Goal: Book appointment/travel/reservation

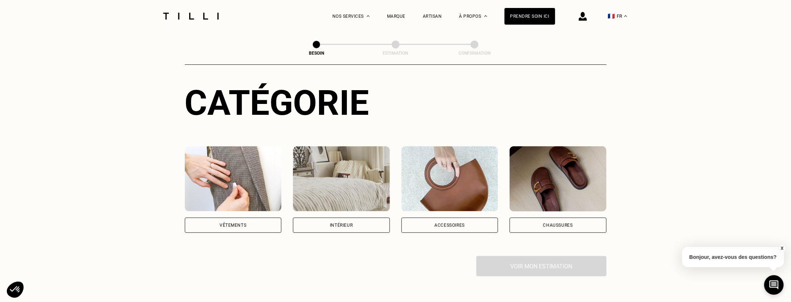
scroll to position [108, 0]
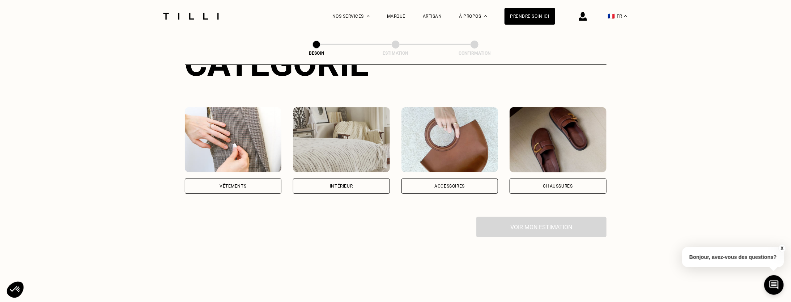
click at [241, 184] on div "Vêtements" at bounding box center [233, 186] width 27 height 4
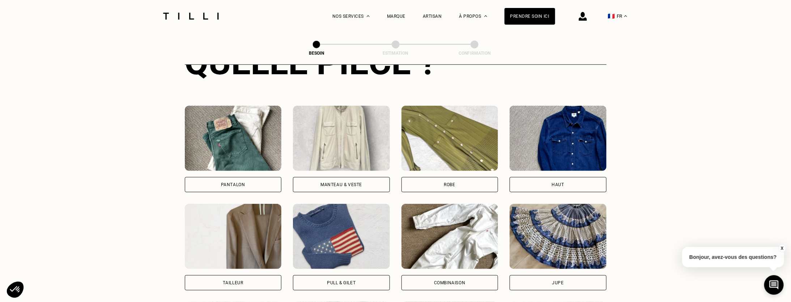
scroll to position [309, 0]
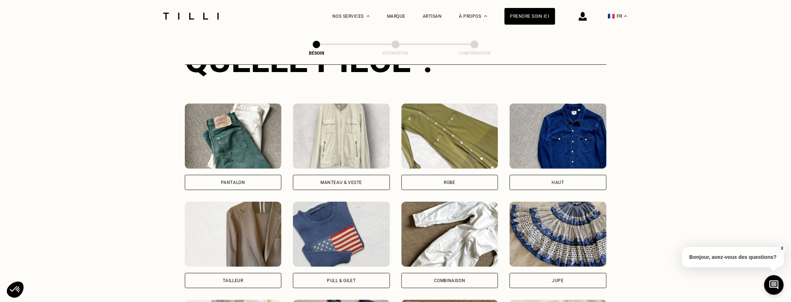
click at [329, 180] on div "Manteau & Veste" at bounding box center [341, 182] width 42 height 4
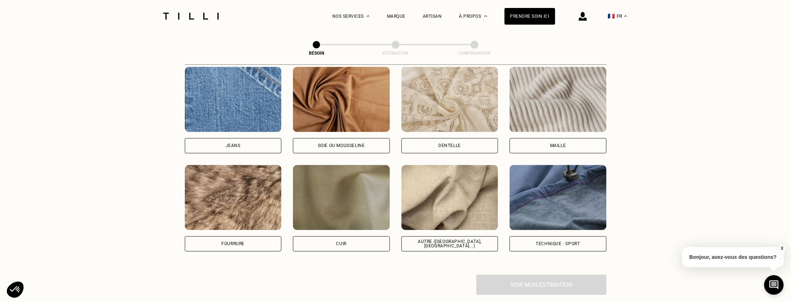
scroll to position [774, 0]
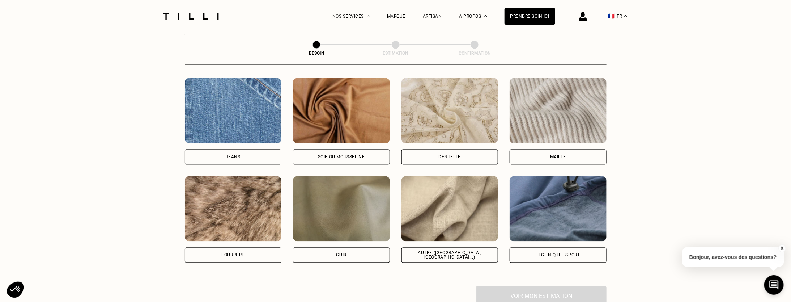
click at [447, 247] on div "Autre ([GEOGRAPHIC_DATA], [GEOGRAPHIC_DATA]...)" at bounding box center [449, 254] width 97 height 15
select select "FR"
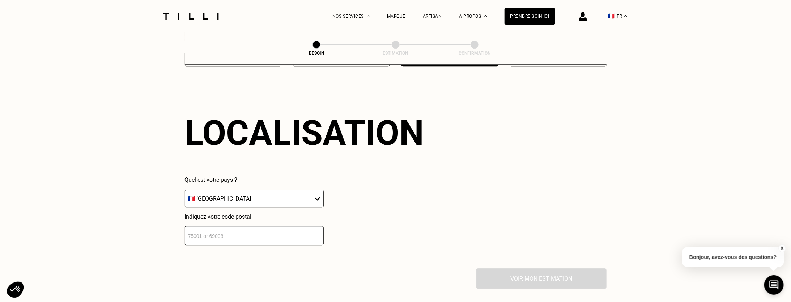
scroll to position [971, 0]
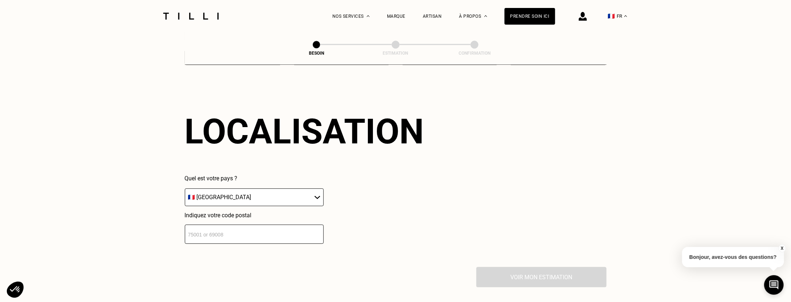
click at [235, 227] on input "number" at bounding box center [254, 233] width 139 height 19
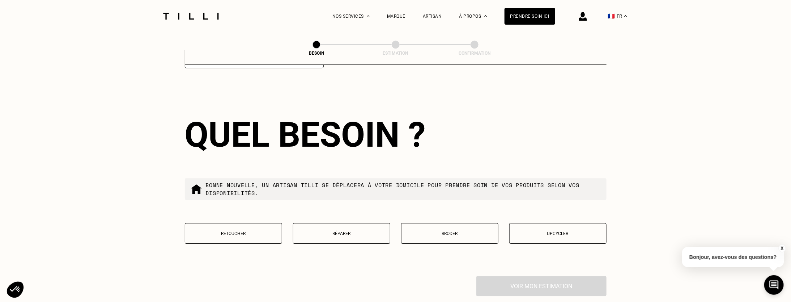
scroll to position [1151, 0]
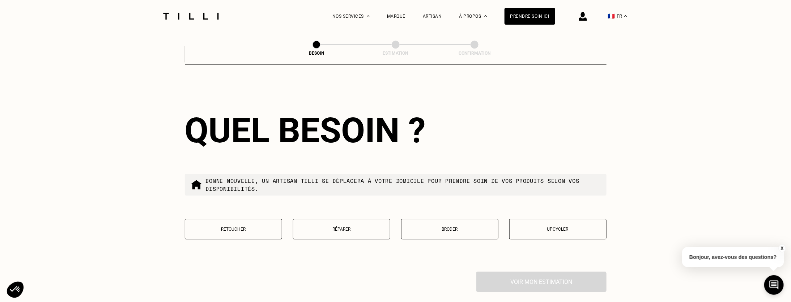
type input "75008"
click at [342, 226] on p "Réparer" at bounding box center [341, 228] width 89 height 5
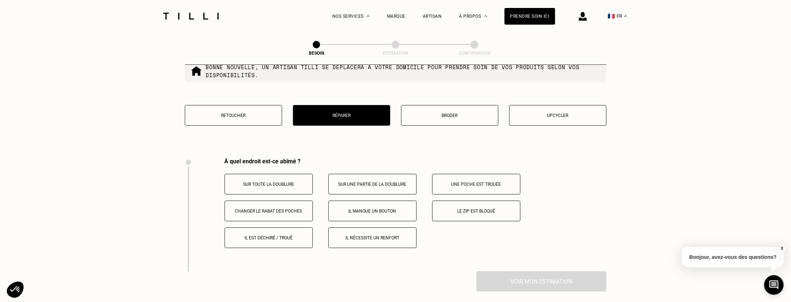
scroll to position [1264, 0]
click at [244, 114] on button "Retoucher" at bounding box center [233, 115] width 97 height 21
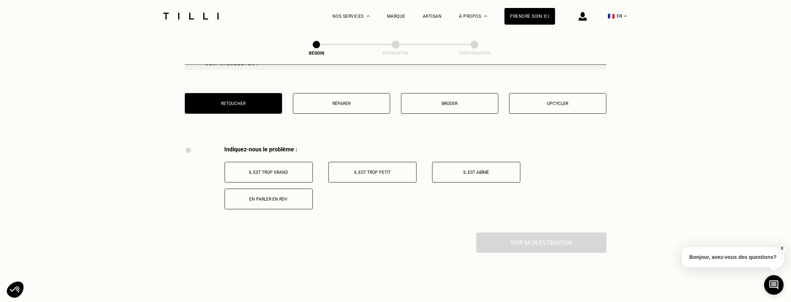
scroll to position [1228, 0]
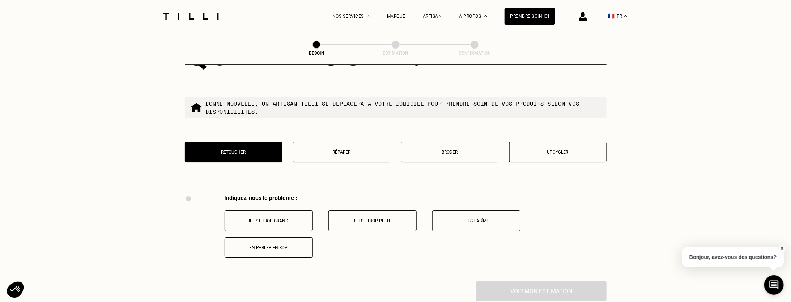
click at [471, 212] on button "Il est abîmé" at bounding box center [476, 220] width 88 height 21
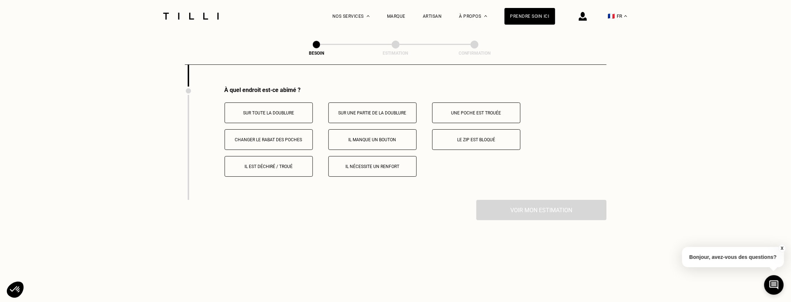
scroll to position [1423, 0]
click at [371, 163] on p "Il nécessite un renfort" at bounding box center [372, 165] width 80 height 5
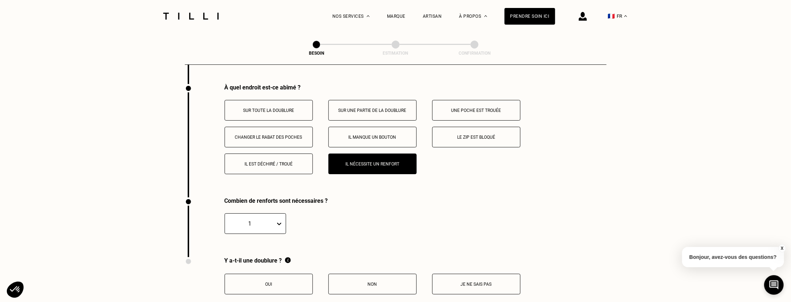
scroll to position [1392, 0]
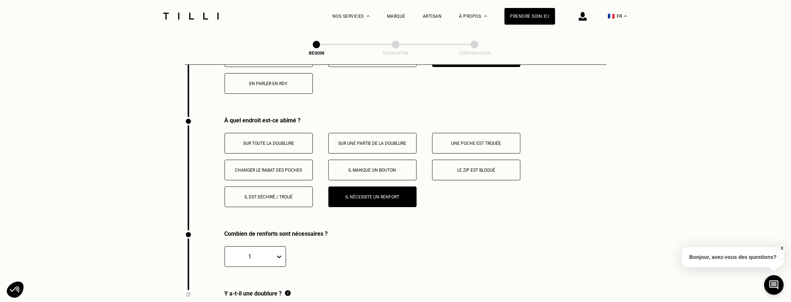
click at [475, 141] on p "Une poche est trouée" at bounding box center [476, 143] width 80 height 5
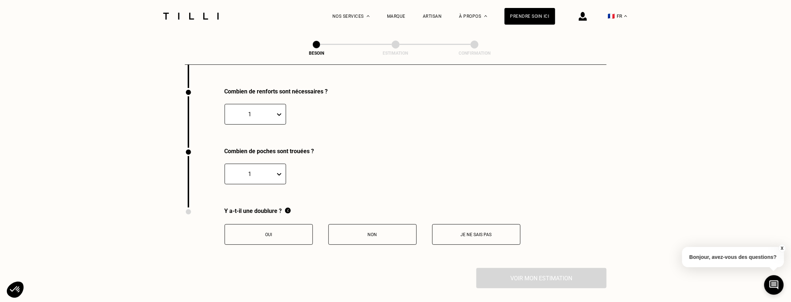
scroll to position [1536, 0]
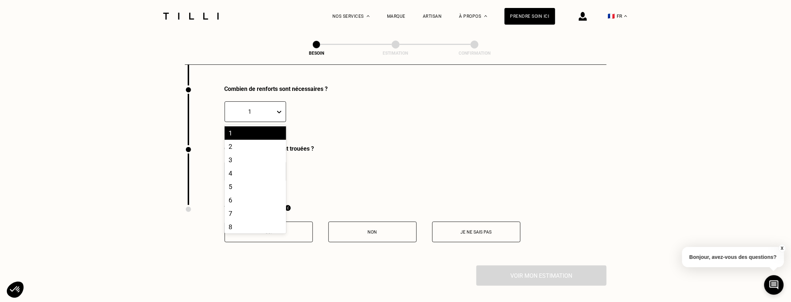
click at [280, 111] on icon at bounding box center [279, 112] width 4 height 3
click at [244, 141] on div "2" at bounding box center [255, 146] width 61 height 13
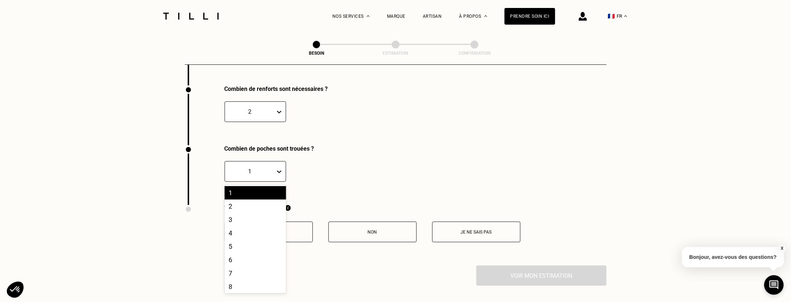
click at [282, 168] on icon at bounding box center [279, 171] width 7 height 7
click at [250, 201] on div "2" at bounding box center [255, 205] width 61 height 13
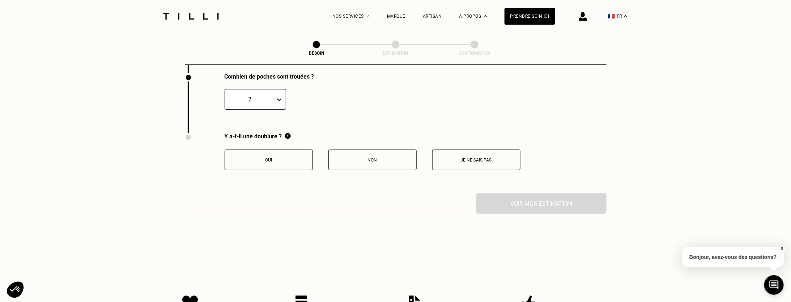
scroll to position [1609, 0]
click at [276, 157] on p "Oui" at bounding box center [269, 159] width 80 height 5
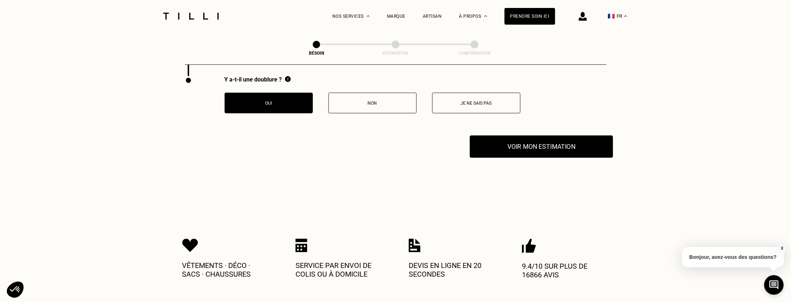
scroll to position [1681, 0]
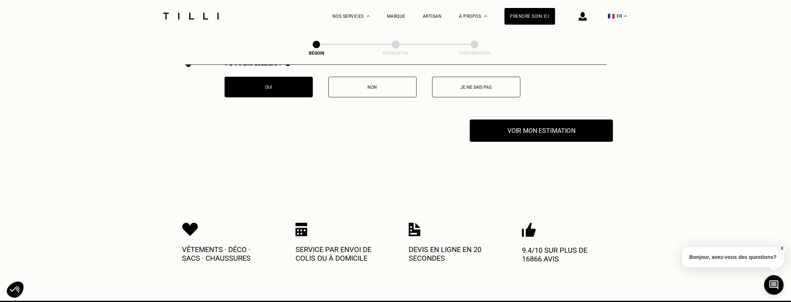
click at [534, 130] on button "Voir mon estimation" at bounding box center [541, 130] width 143 height 22
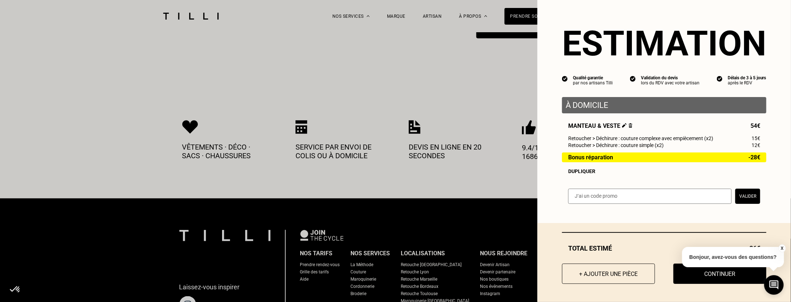
scroll to position [1790, 0]
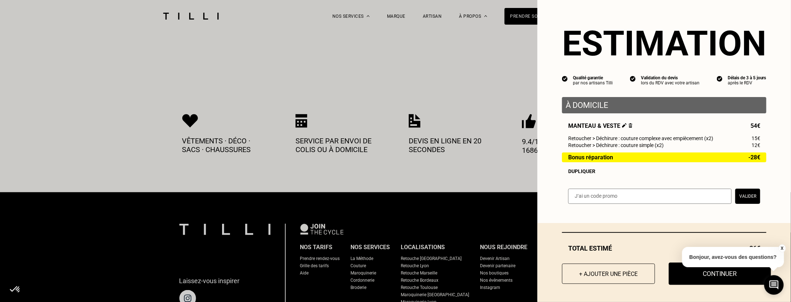
click at [720, 277] on button "Continuer" at bounding box center [720, 273] width 102 height 22
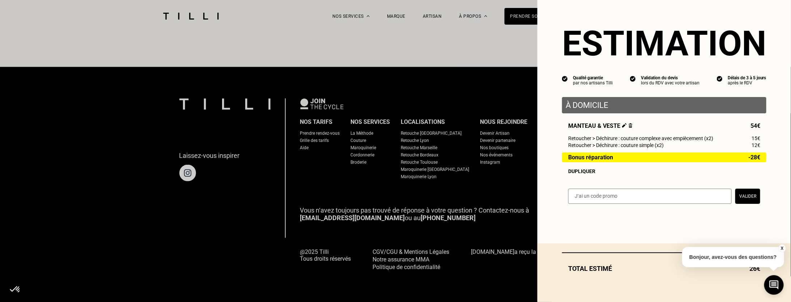
scroll to position [430, 0]
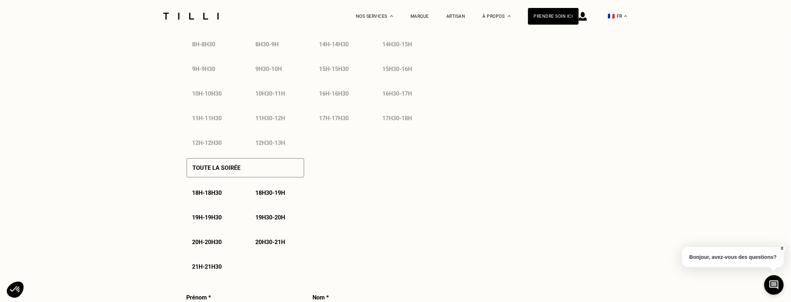
select select "FR"
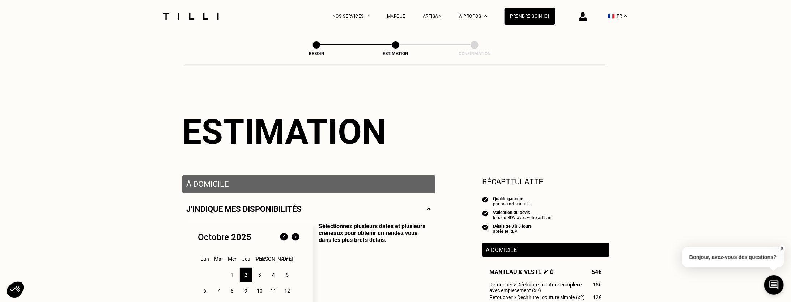
click at [783, 247] on button "X" at bounding box center [781, 248] width 7 height 8
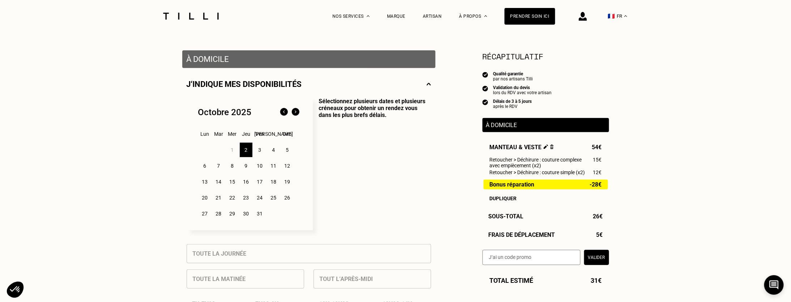
scroll to position [145, 0]
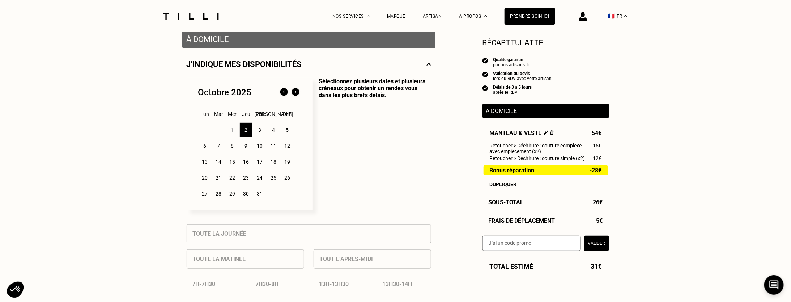
click at [220, 149] on div "7" at bounding box center [218, 146] width 13 height 14
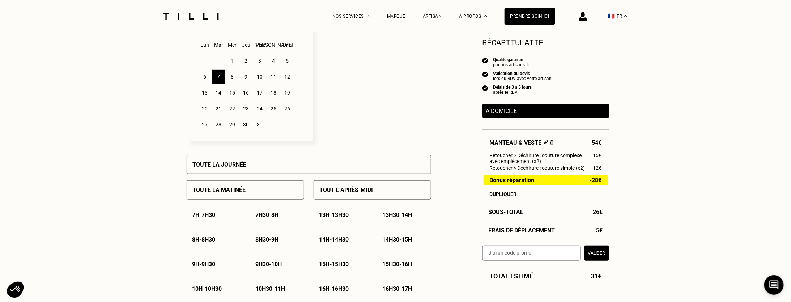
scroll to position [217, 0]
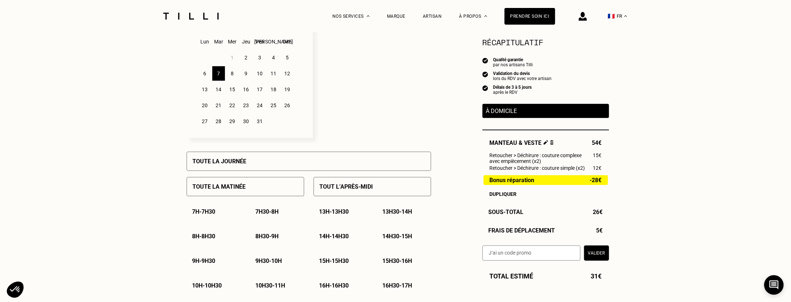
click at [343, 190] on p "Tout l’après-midi" at bounding box center [347, 186] width 54 height 7
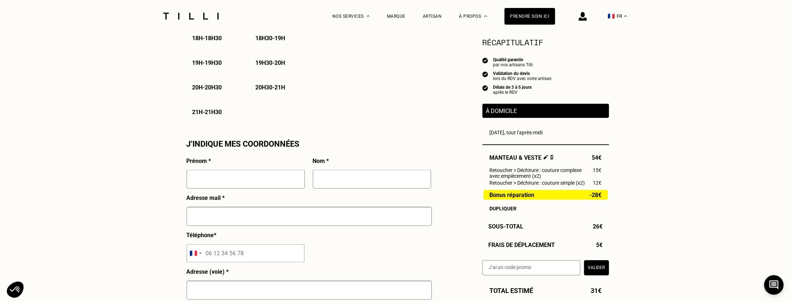
scroll to position [579, 0]
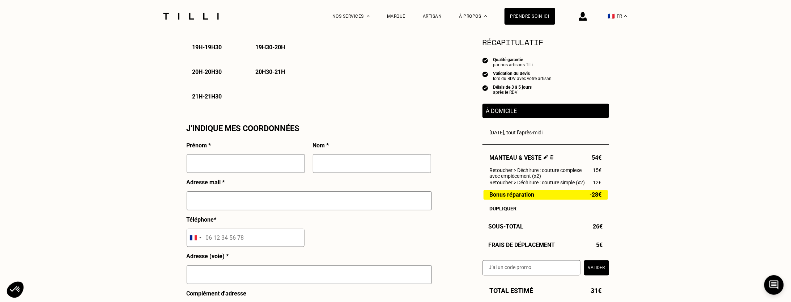
click at [257, 165] on input "text" at bounding box center [246, 163] width 118 height 19
type input "[PERSON_NAME]"
type input "D Alverny"
type input "[PERSON_NAME][EMAIL_ADDRESS][DOMAIN_NAME]"
type input "06 09 77 33 87"
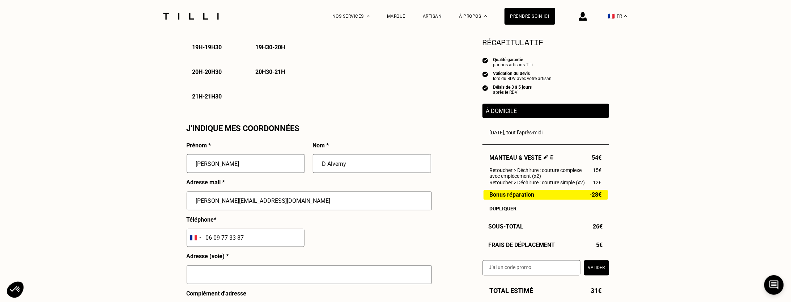
type input "[STREET_ADDRESS]"
type input "[GEOGRAPHIC_DATA] 08"
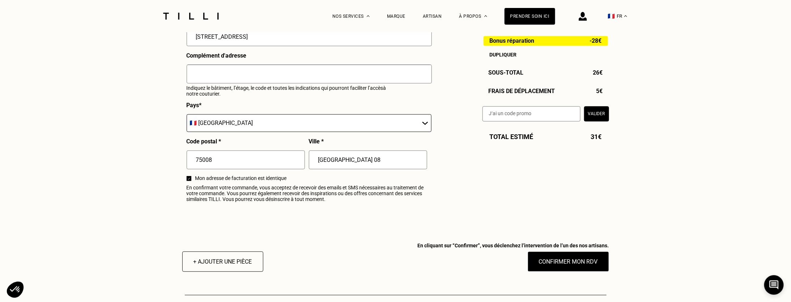
scroll to position [868, 0]
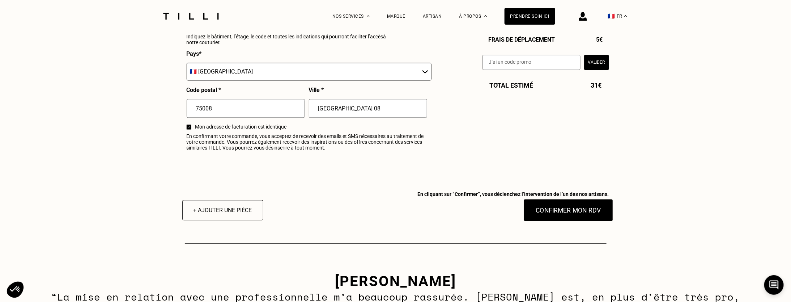
click at [583, 214] on button "Confirmer mon RDV" at bounding box center [568, 210] width 90 height 22
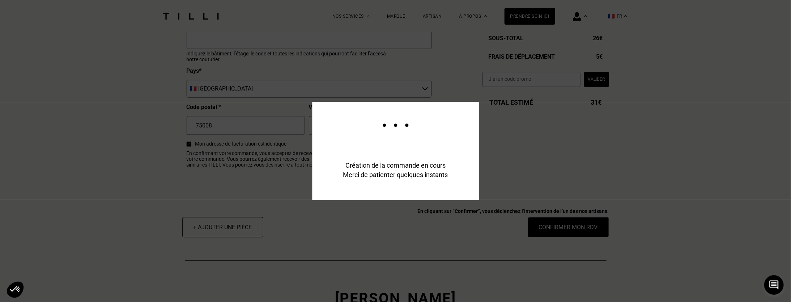
scroll to position [885, 0]
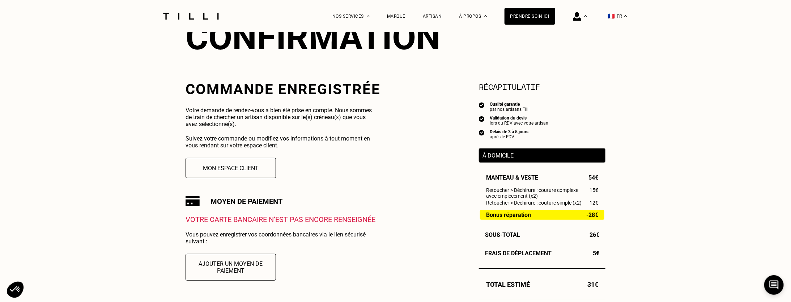
scroll to position [108, 0]
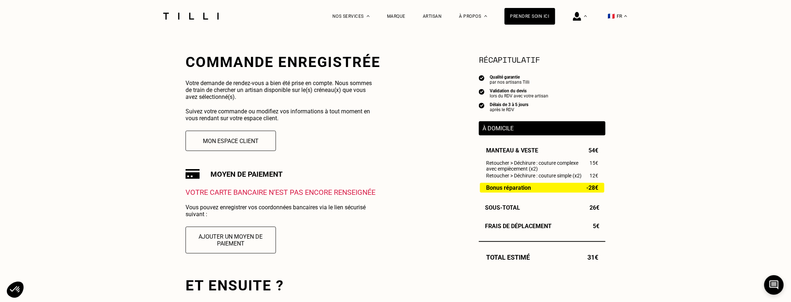
scroll to position [145, 0]
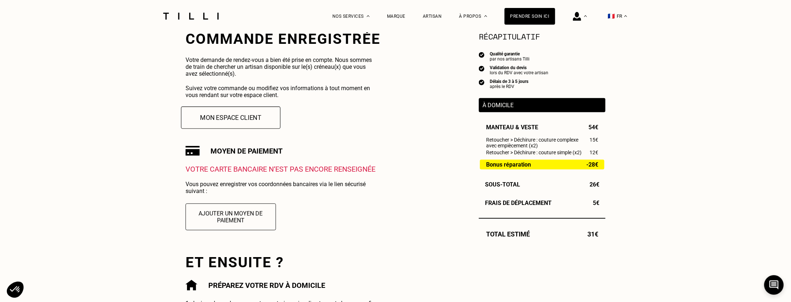
click at [227, 121] on button "Mon espace client" at bounding box center [230, 117] width 99 height 22
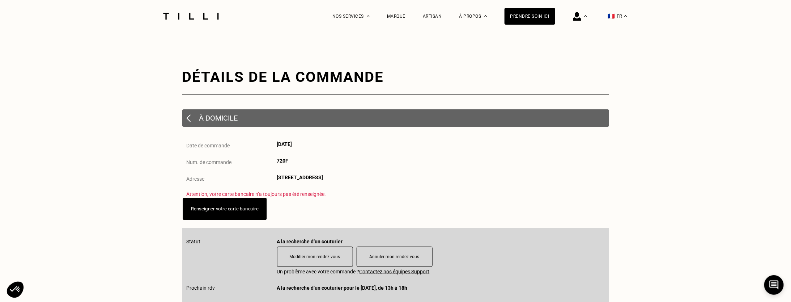
click at [210, 211] on link "Renseigner votre carte bancaire" at bounding box center [224, 208] width 67 height 5
